Goal: Task Accomplishment & Management: Manage account settings

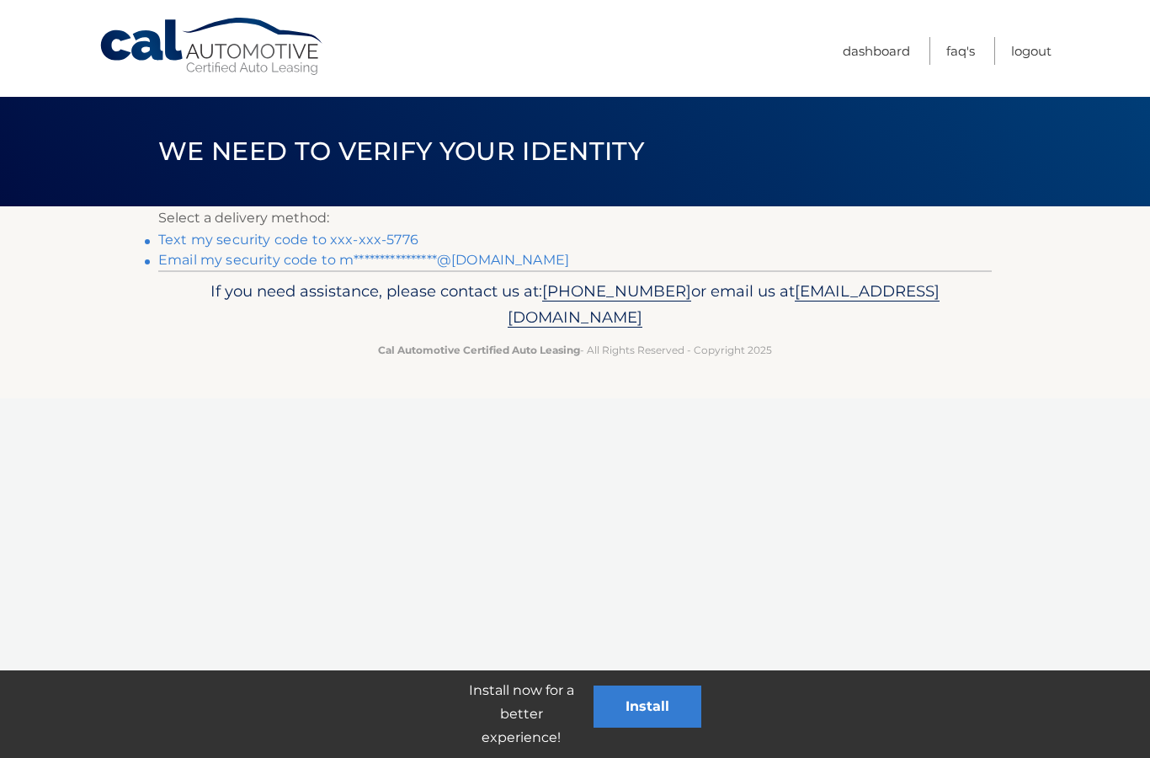
click at [392, 236] on link "Text my security code to xxx-xxx-5776" at bounding box center [288, 239] width 260 height 16
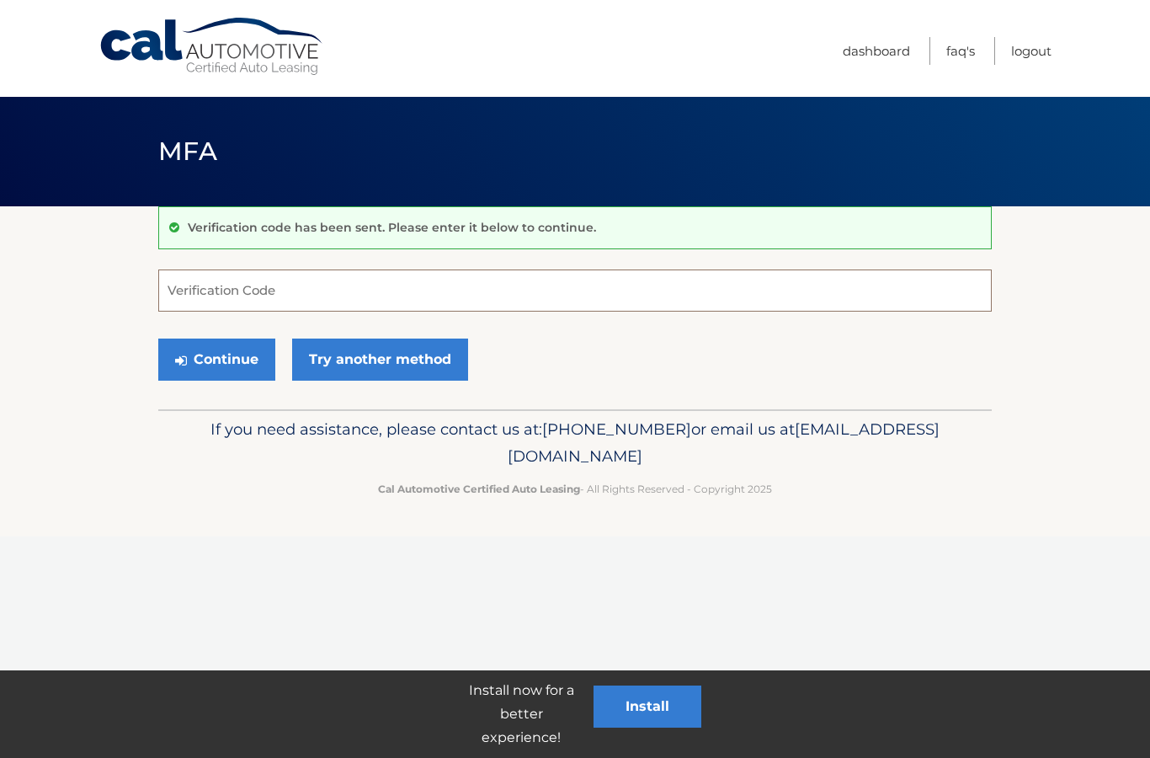
click at [396, 296] on input "Verification Code" at bounding box center [574, 290] width 833 height 42
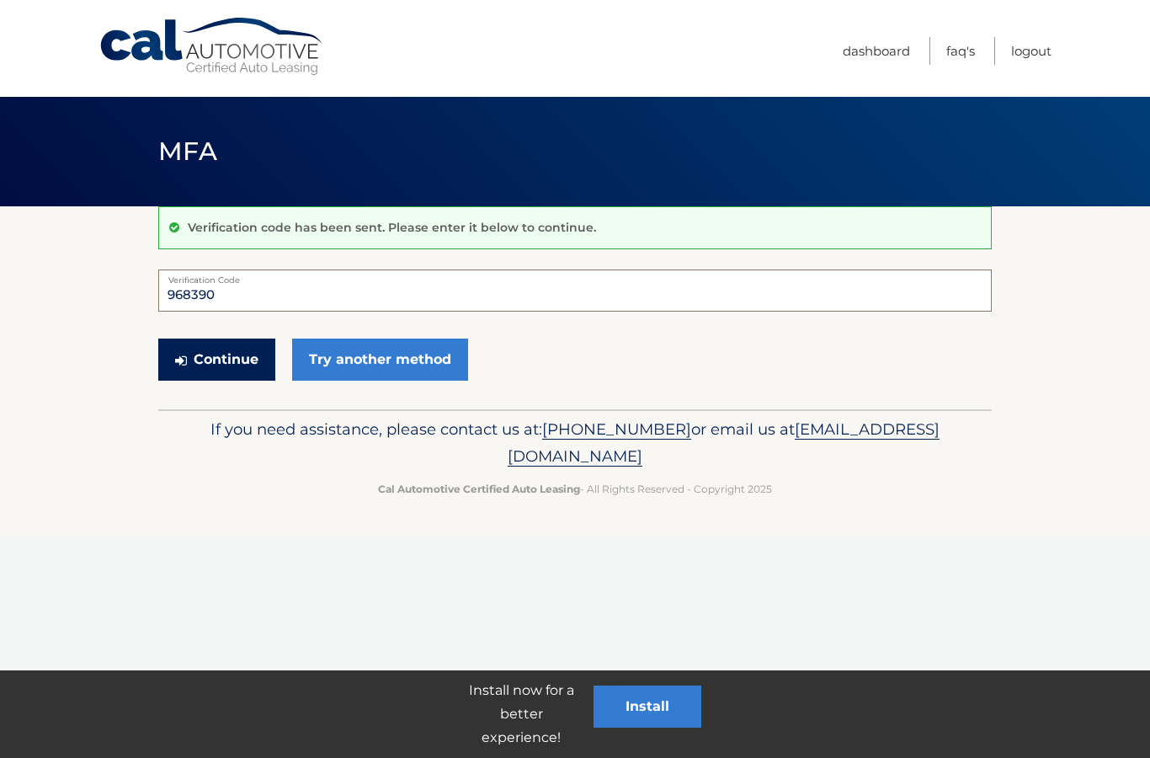
type input "968390"
click at [254, 352] on button "Continue" at bounding box center [216, 359] width 117 height 42
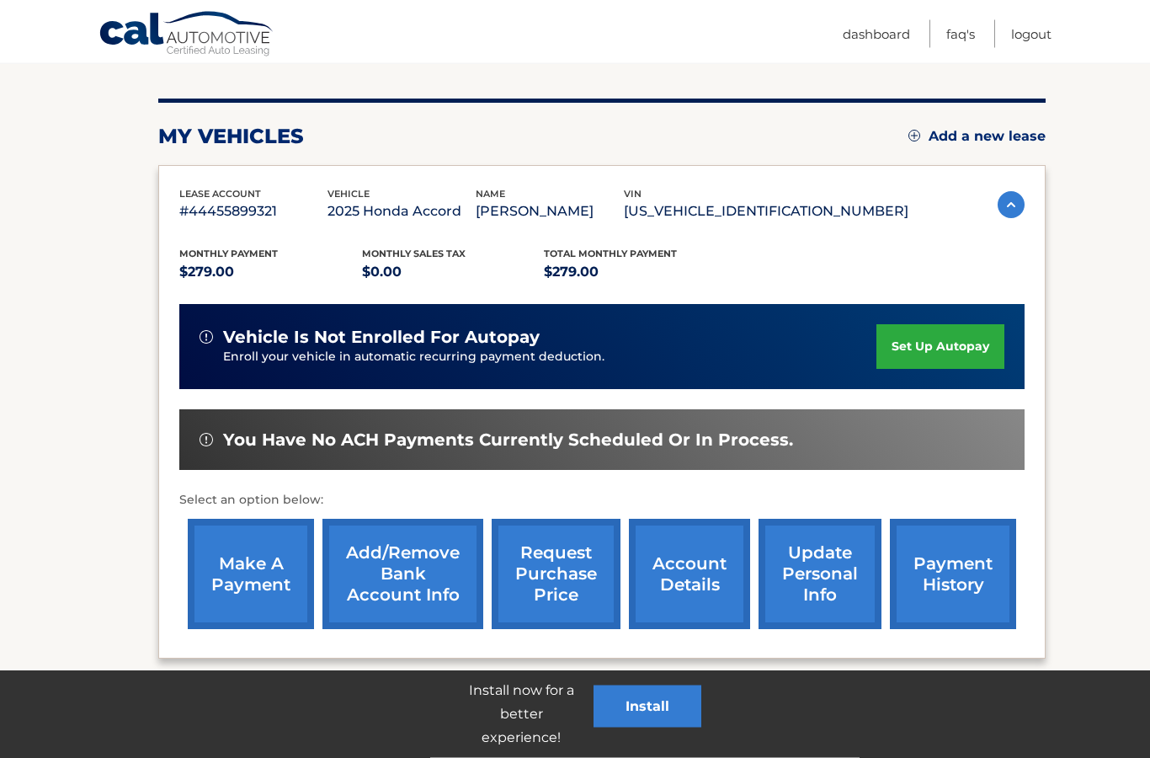
scroll to position [191, 0]
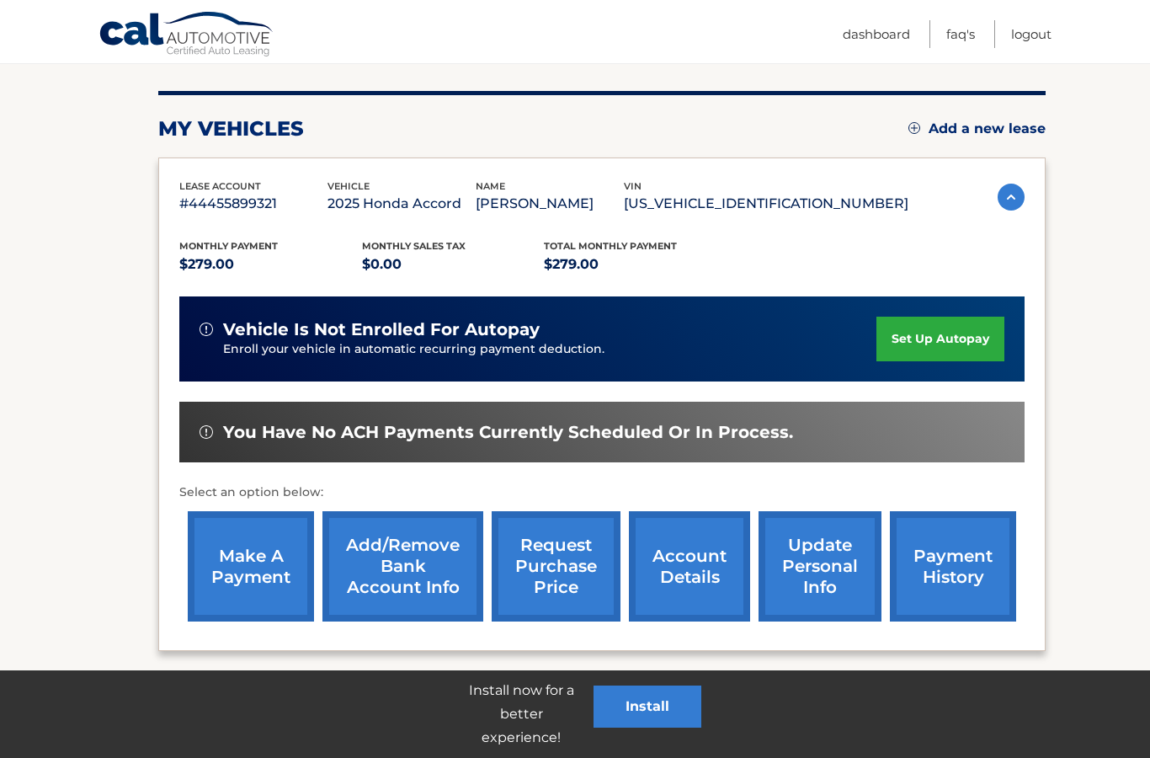
click at [279, 552] on link "make a payment" at bounding box center [251, 566] width 126 height 110
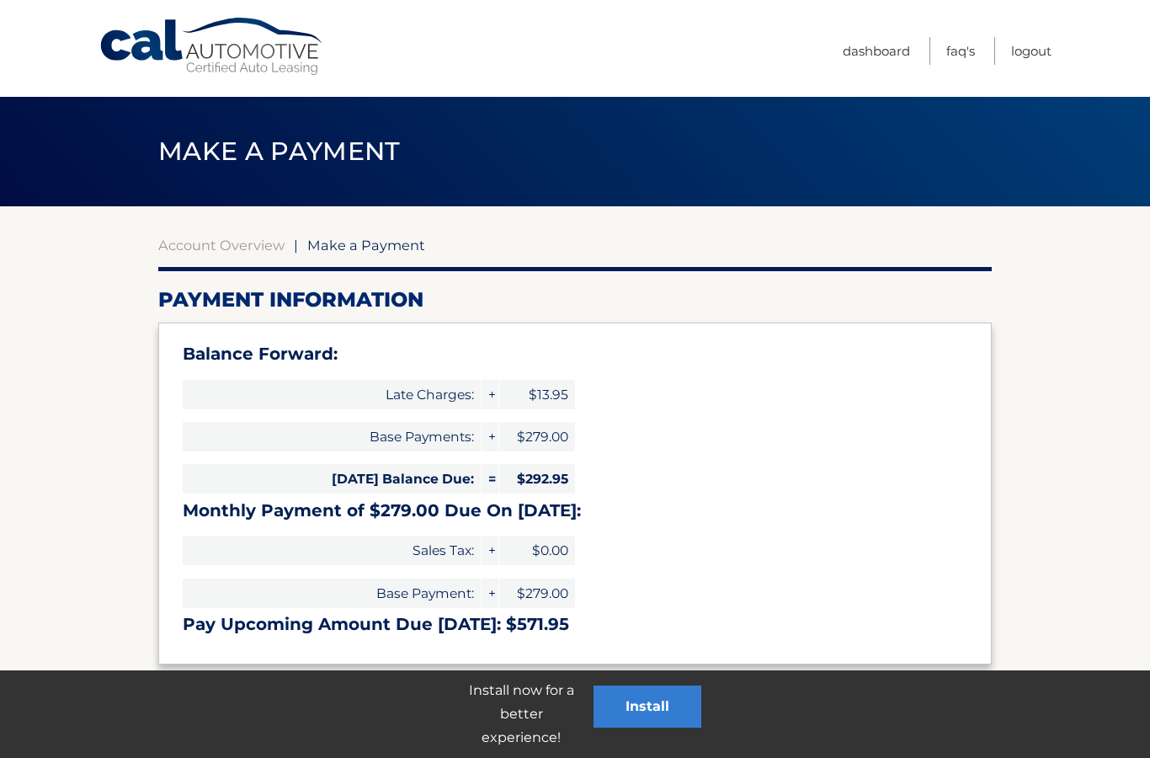
select select "Njg0N2RhYTUtOTYzMC00ZWYyLThjMTktMjhiYWI0MjhkYmFm"
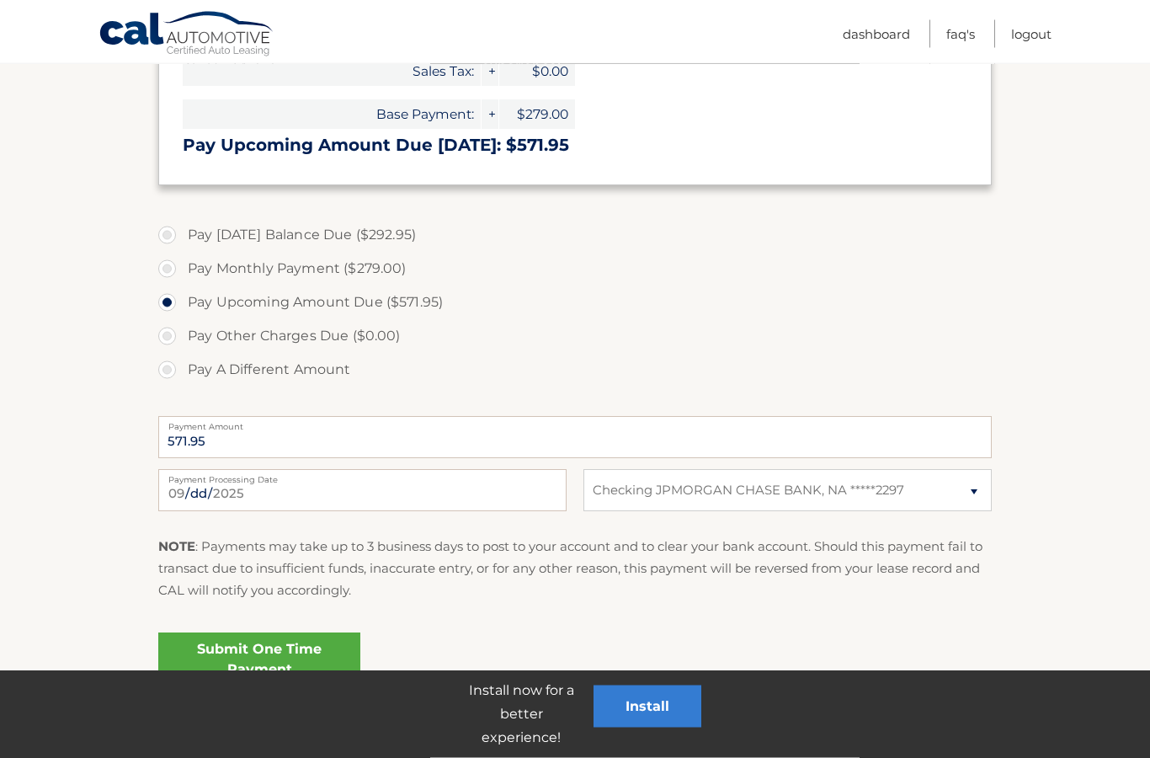
scroll to position [484, 0]
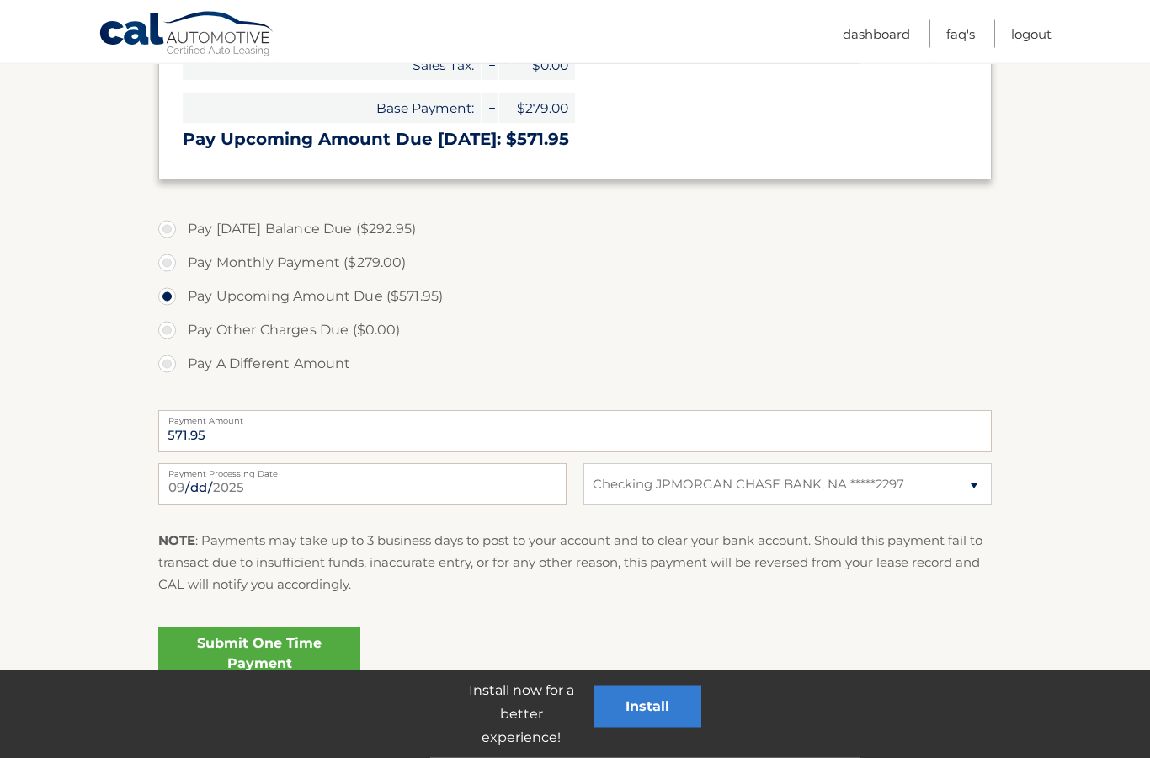
click at [312, 658] on link "Submit One Time Payment" at bounding box center [259, 654] width 202 height 54
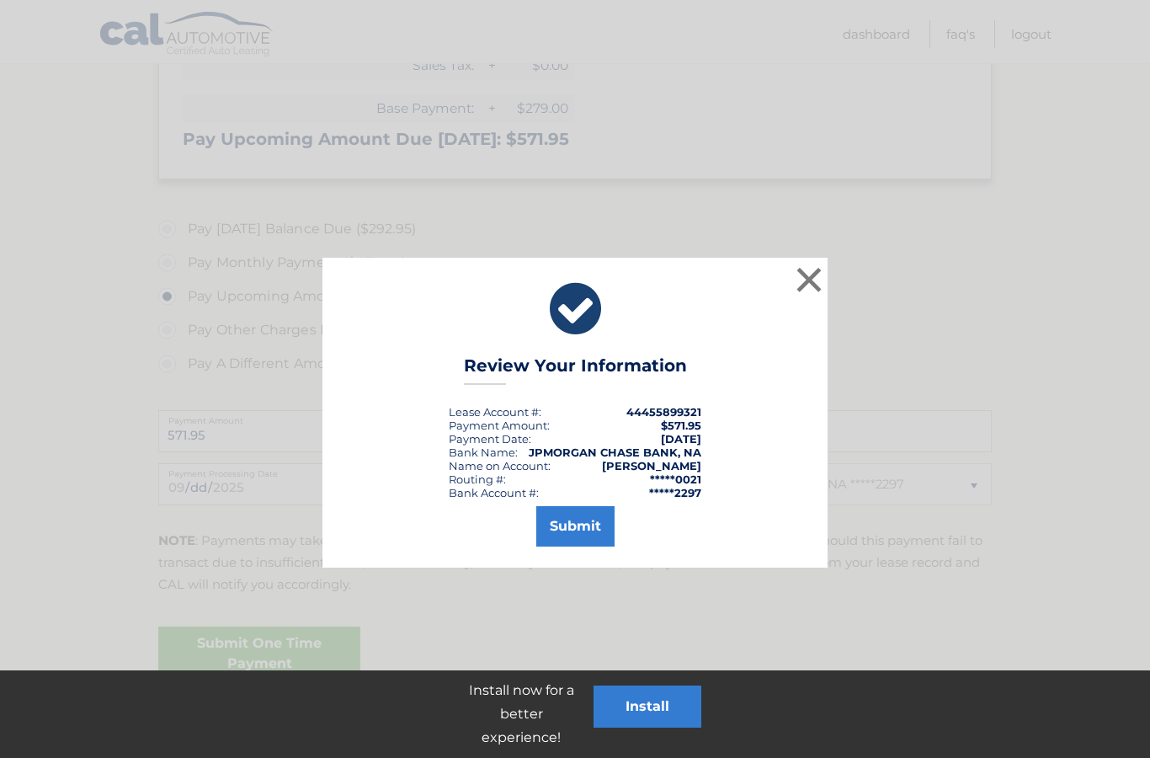
click at [574, 524] on button "Submit" at bounding box center [575, 526] width 78 height 40
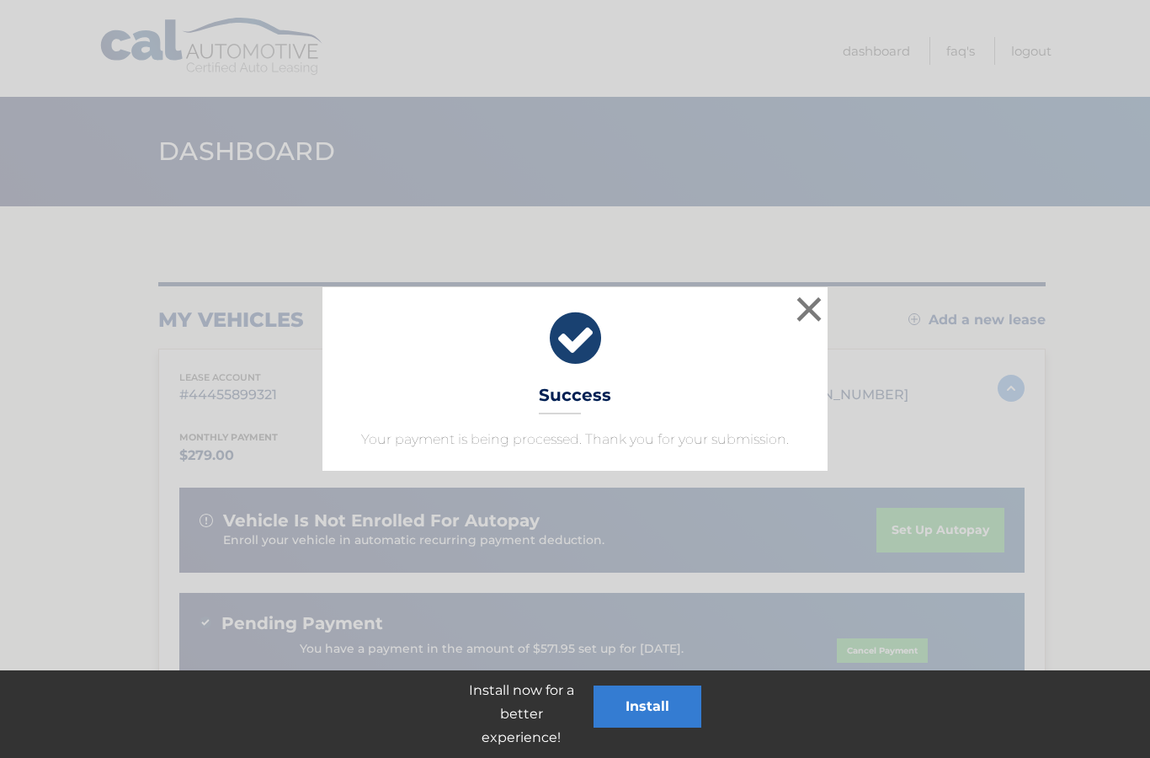
click at [809, 303] on button "×" at bounding box center [809, 309] width 34 height 34
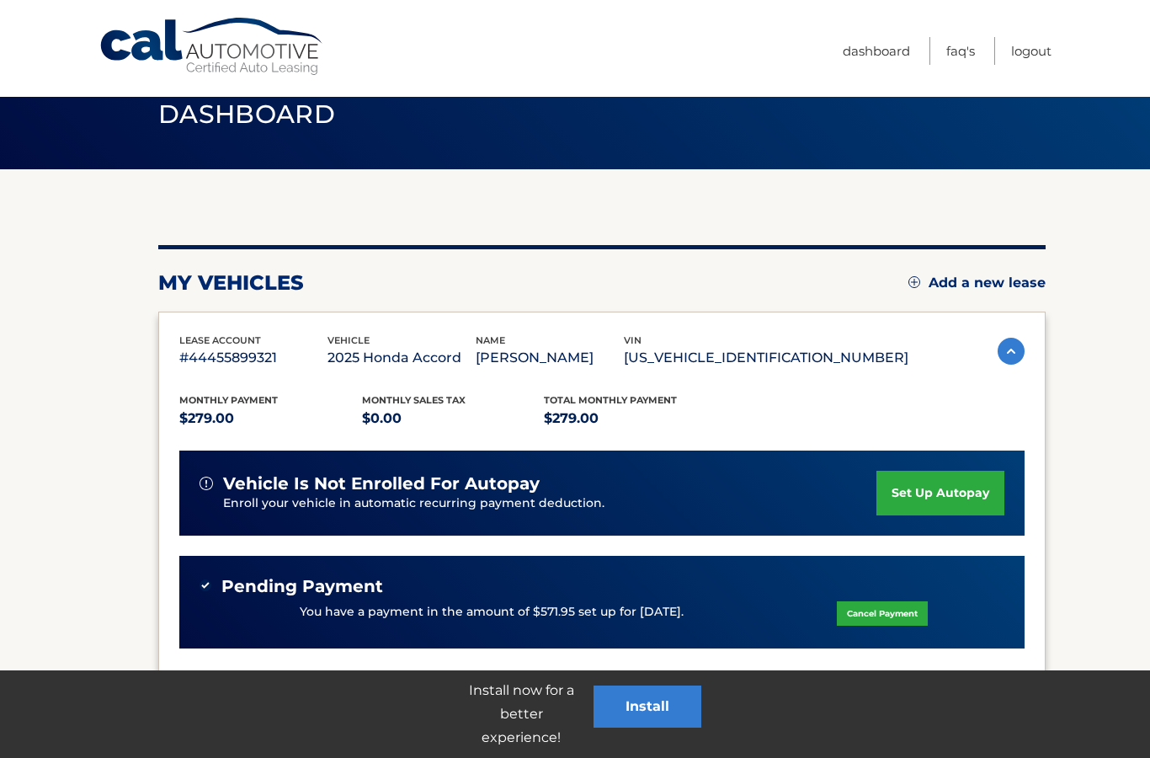
scroll to position [40, 0]
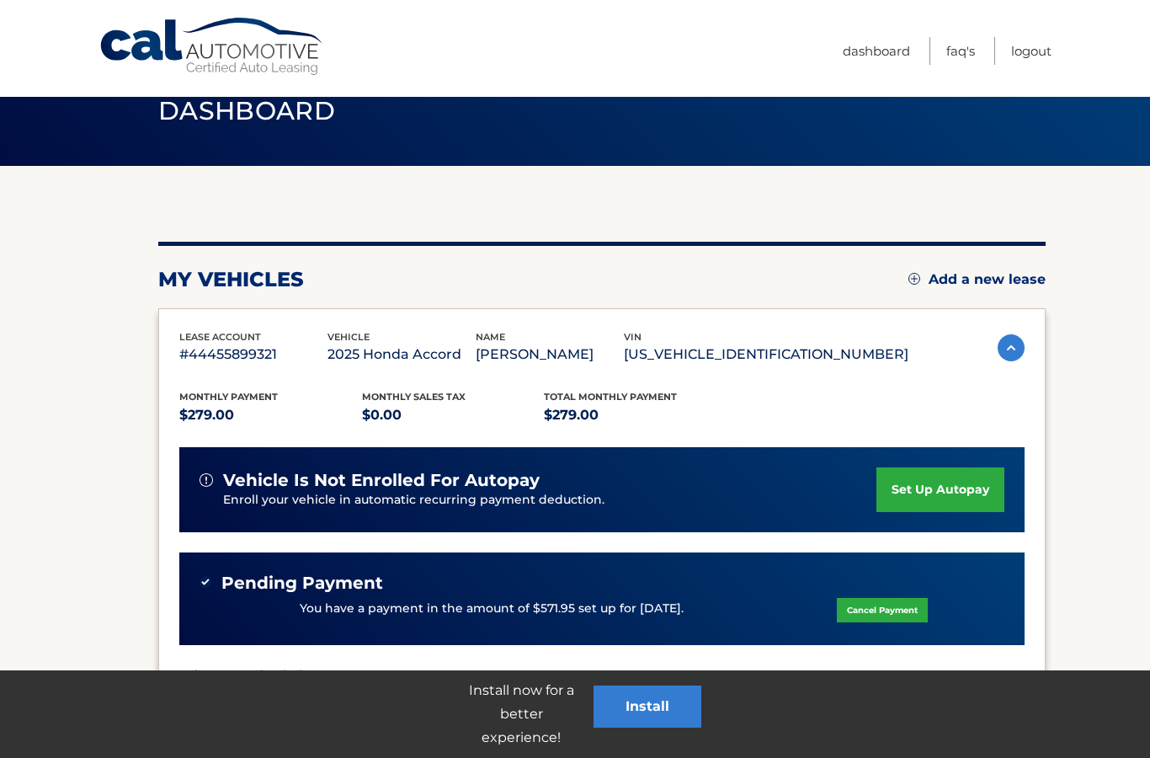
click at [894, 492] on link "set up autopay" at bounding box center [940, 489] width 128 height 45
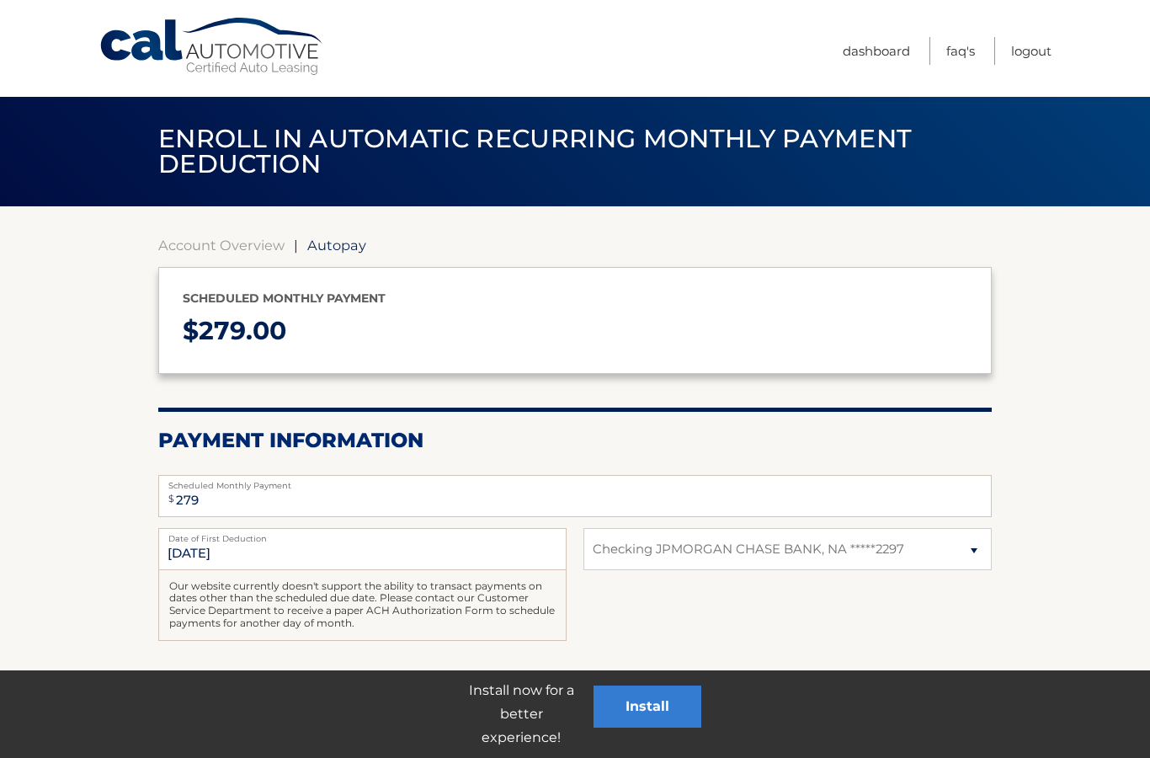
select select "Njg0N2RhYTUtOTYzMC00ZWYyLThjMTktMjhiYWI0MjhkYmFm"
